Goal: Check status: Check status

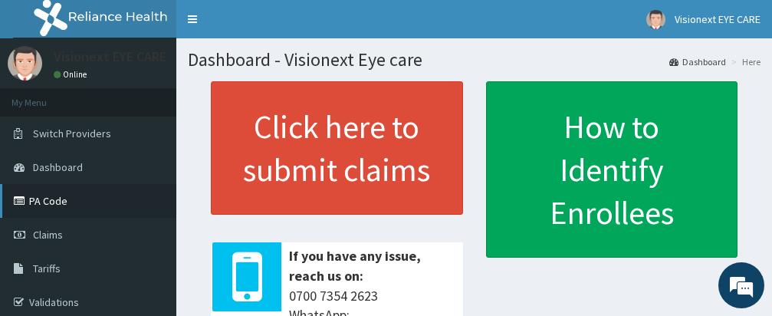
click at [58, 199] on link "PA Code" at bounding box center [88, 201] width 176 height 34
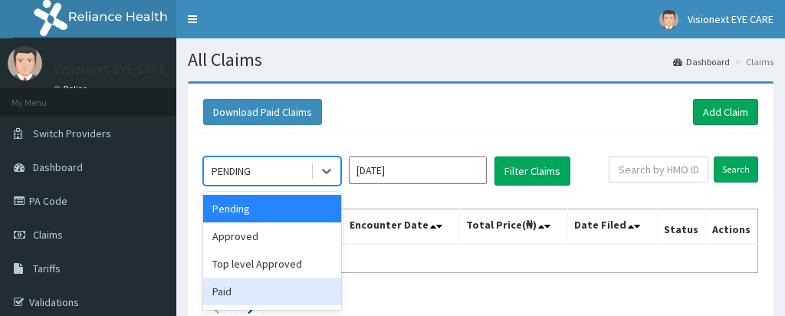
click at [229, 288] on div "Paid" at bounding box center [272, 292] width 138 height 28
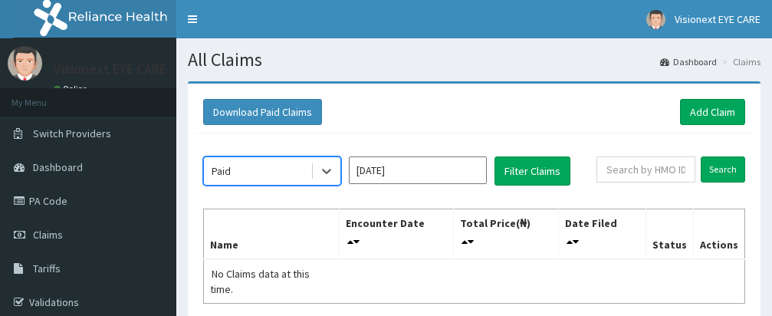
click at [373, 173] on input "[DATE]" at bounding box center [418, 170] width 138 height 28
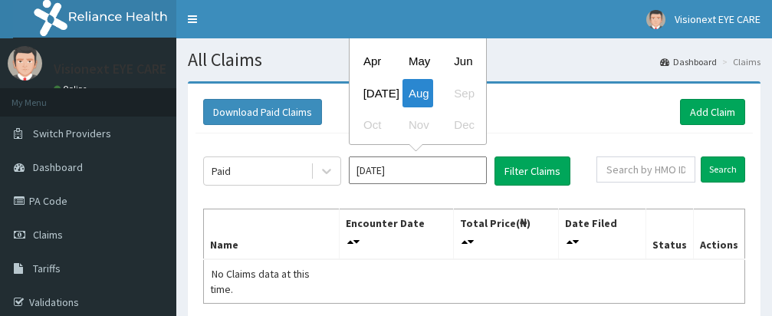
click at [378, 94] on div "[DATE]" at bounding box center [372, 93] width 31 height 28
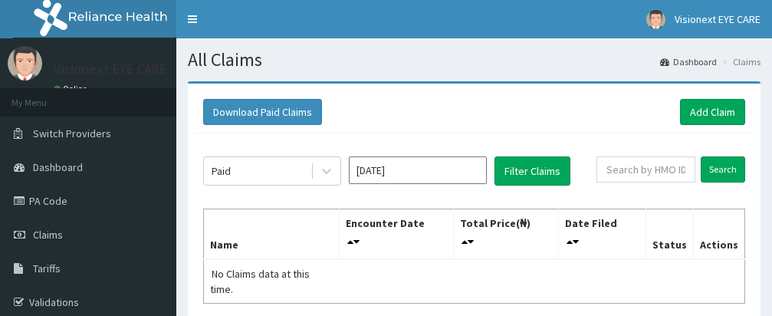
type input "[DATE]"
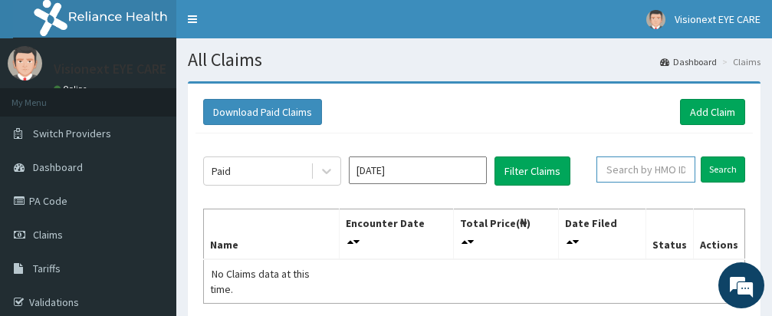
click at [633, 167] on input "text" at bounding box center [646, 169] width 99 height 26
paste input "PA/49168F"
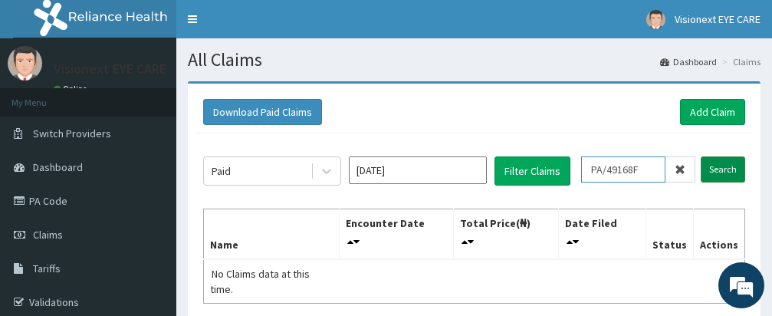
type input "PA/49168F"
click at [729, 167] on input "Search" at bounding box center [723, 169] width 44 height 26
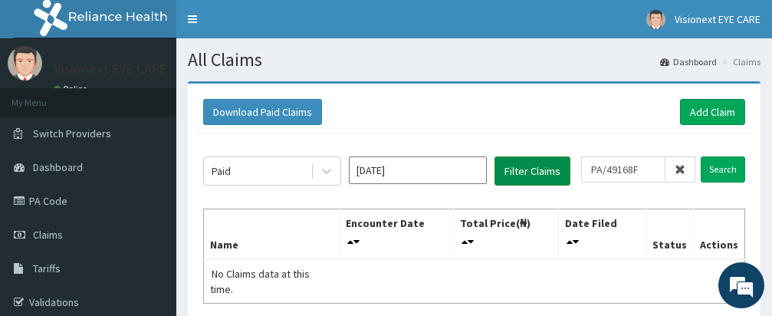
click at [536, 169] on button "Filter Claims" at bounding box center [533, 170] width 76 height 29
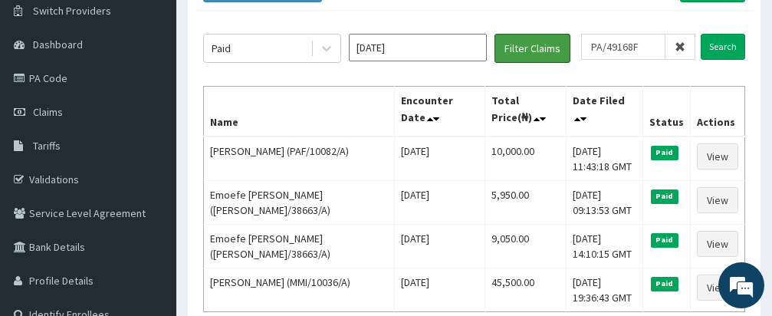
scroll to position [153, 0]
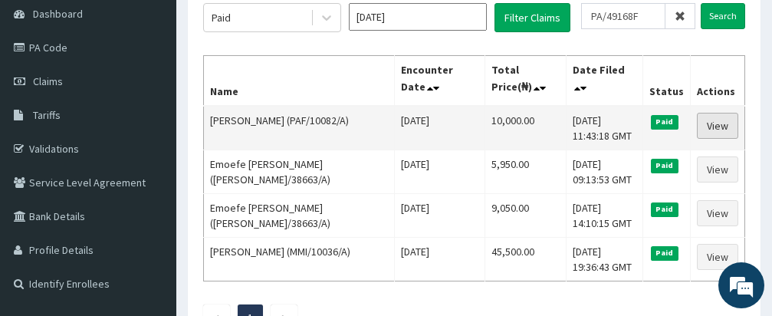
click at [720, 125] on link "View" at bounding box center [717, 126] width 41 height 26
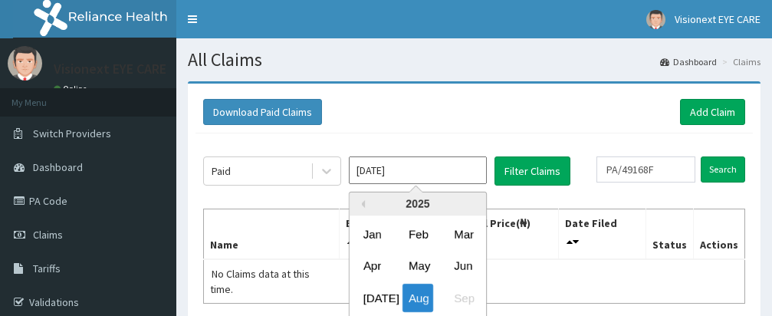
click at [367, 156] on input "[DATE]" at bounding box center [418, 170] width 138 height 28
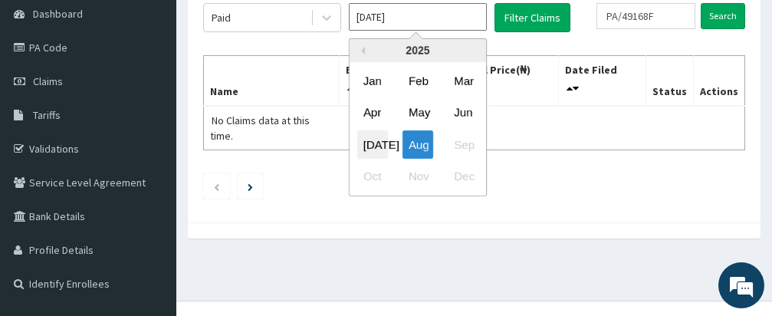
click at [366, 138] on div "[DATE]" at bounding box center [372, 144] width 31 height 28
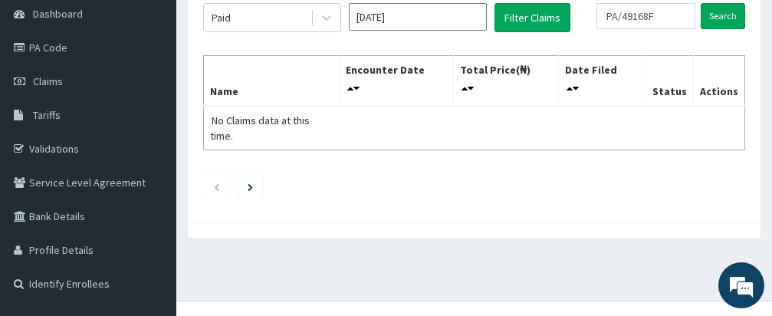
type input "[DATE]"
click at [532, 18] on button "Filter Claims" at bounding box center [533, 17] width 76 height 29
